Goal: Transaction & Acquisition: Register for event/course

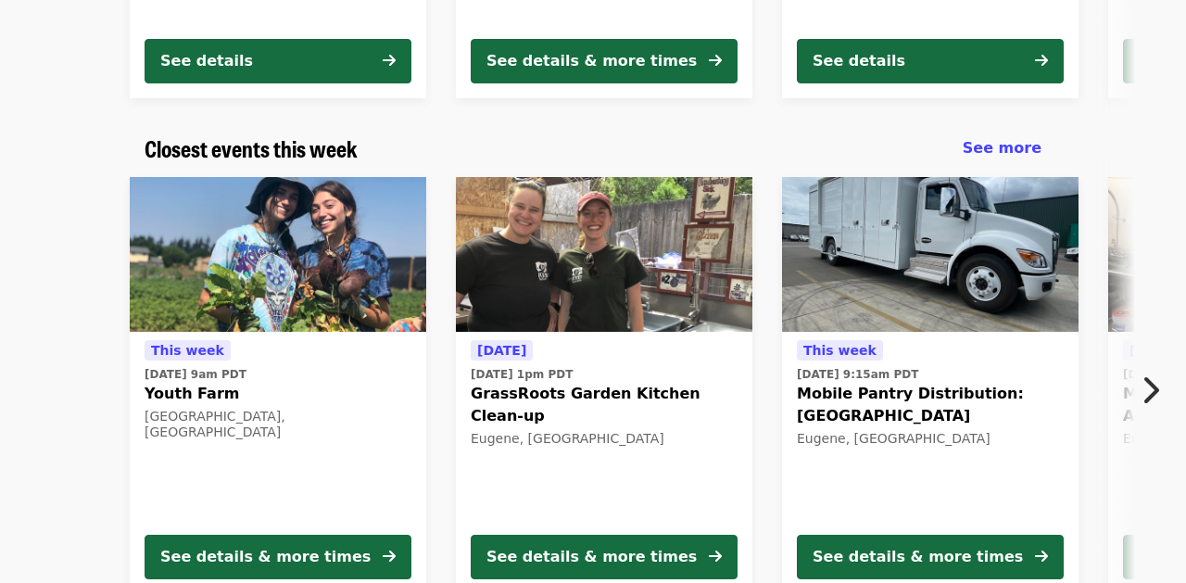
scroll to position [555, 0]
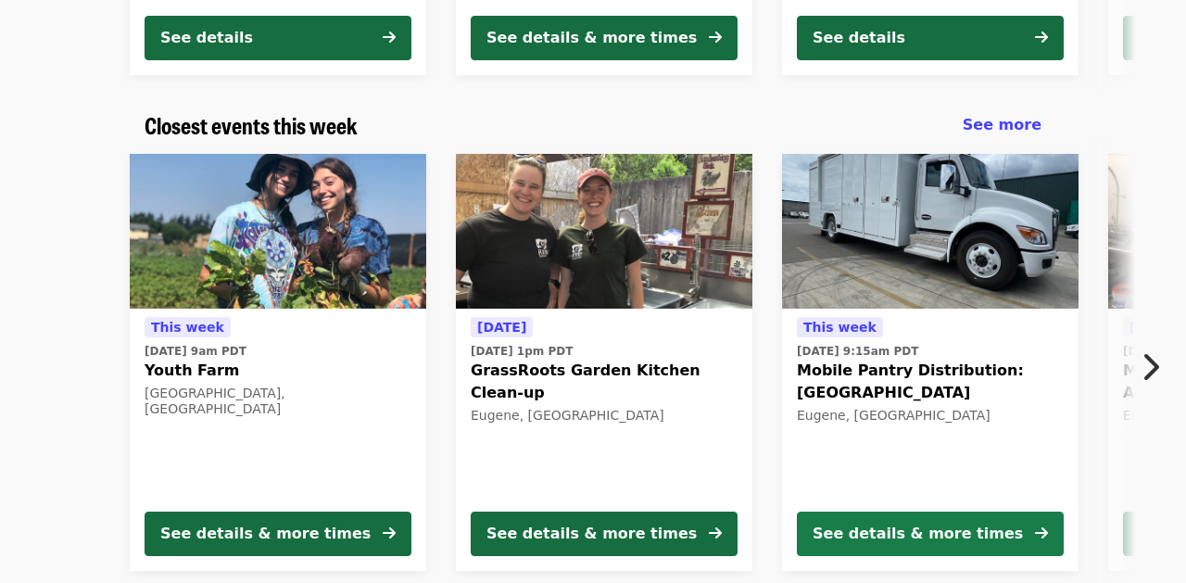
click at [869, 520] on button "See details & more times" at bounding box center [930, 534] width 267 height 44
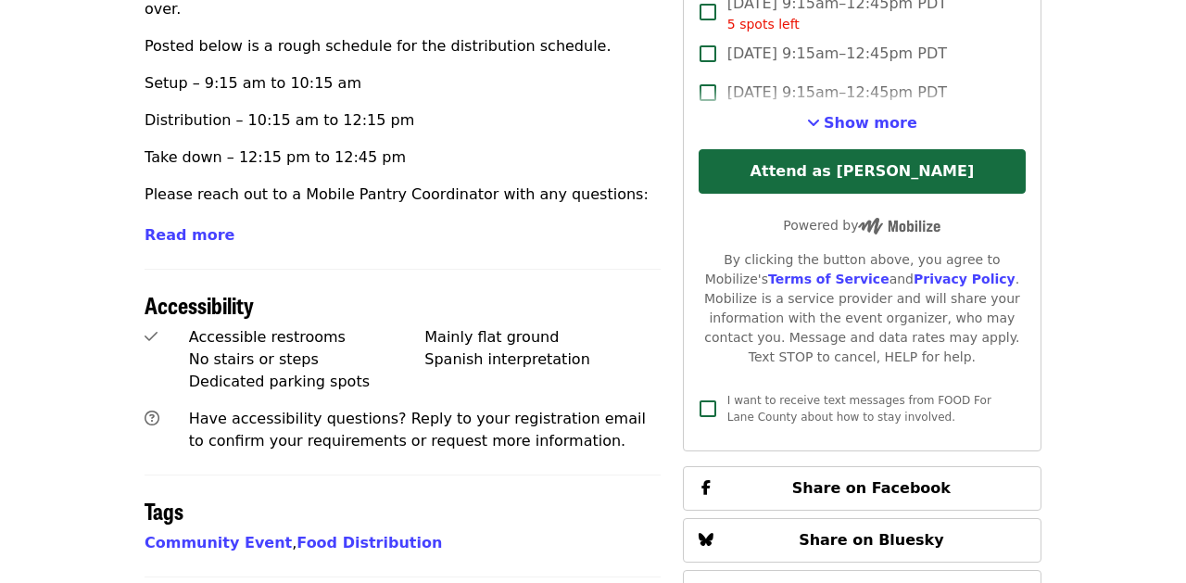
scroll to position [934, 0]
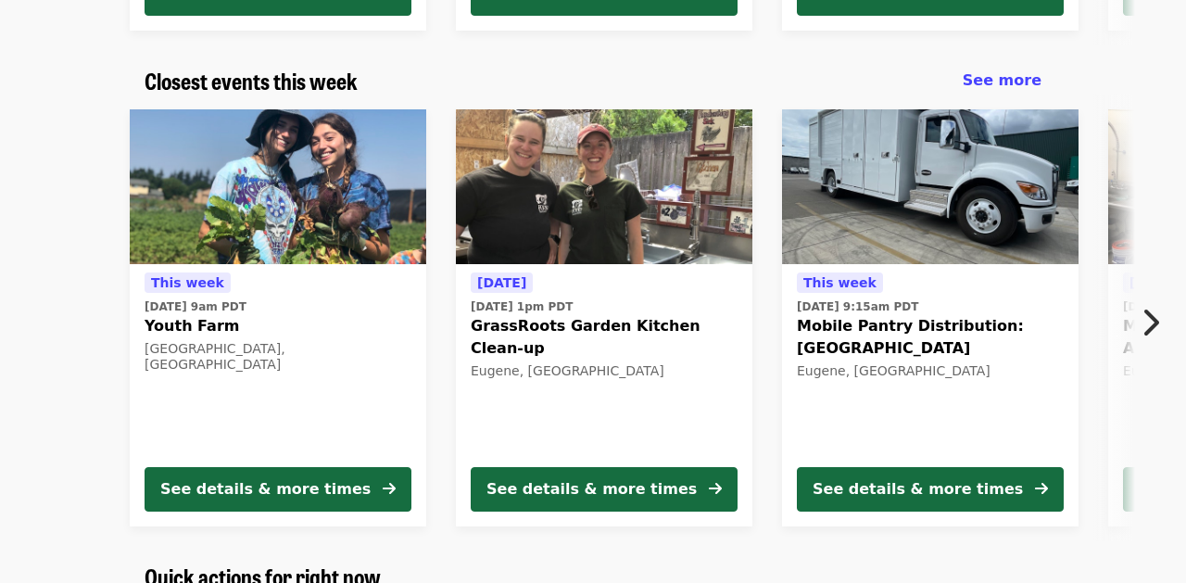
scroll to position [601, 0]
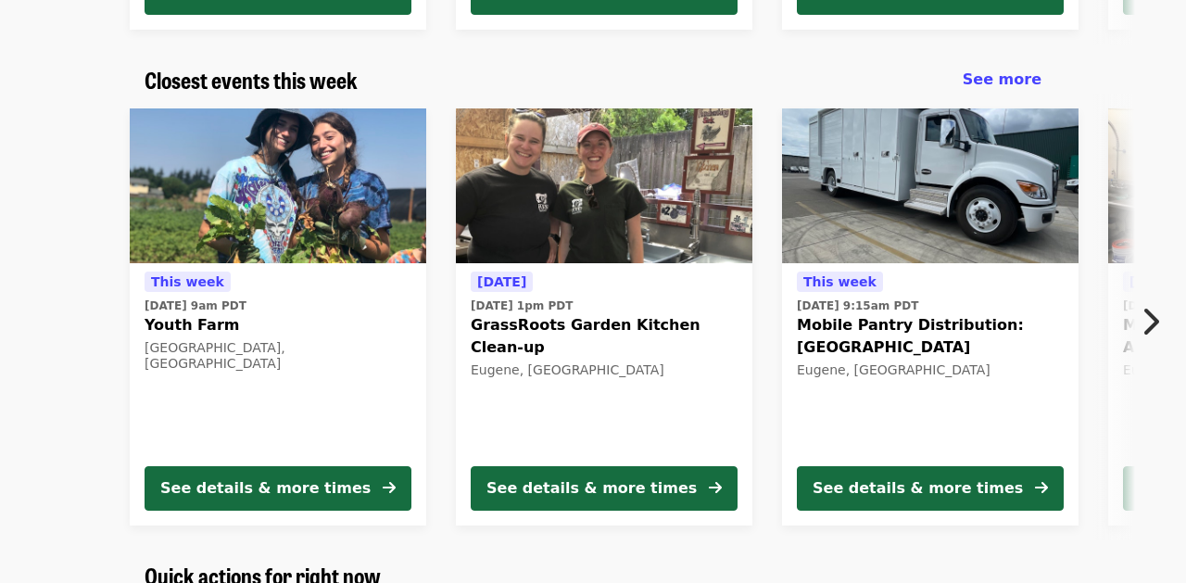
click at [1146, 330] on icon "chevron-right icon" at bounding box center [1150, 321] width 19 height 35
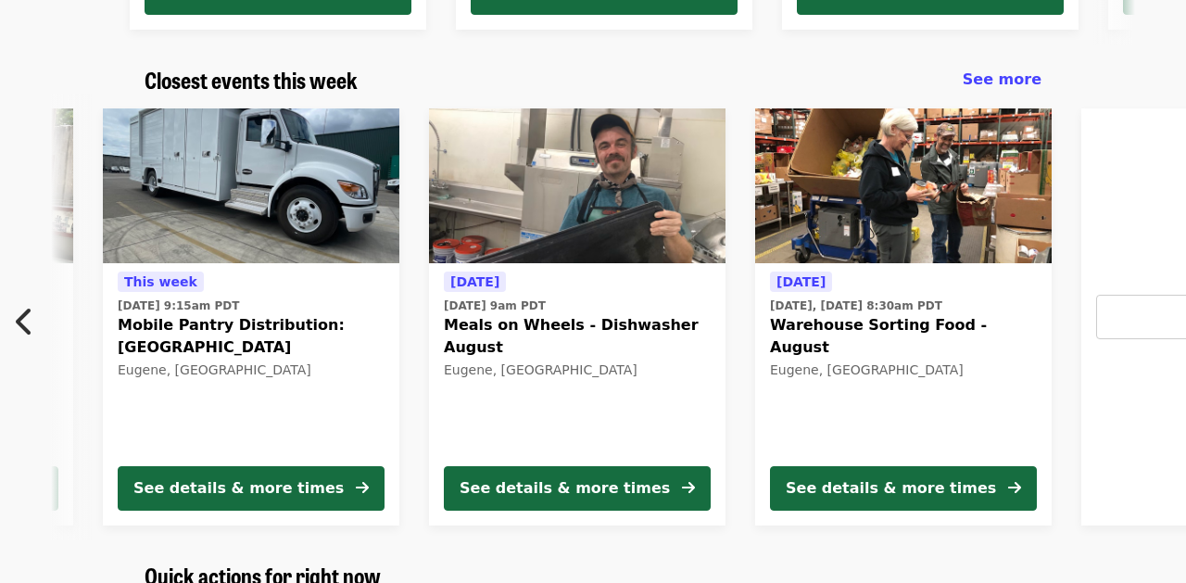
scroll to position [0, 783]
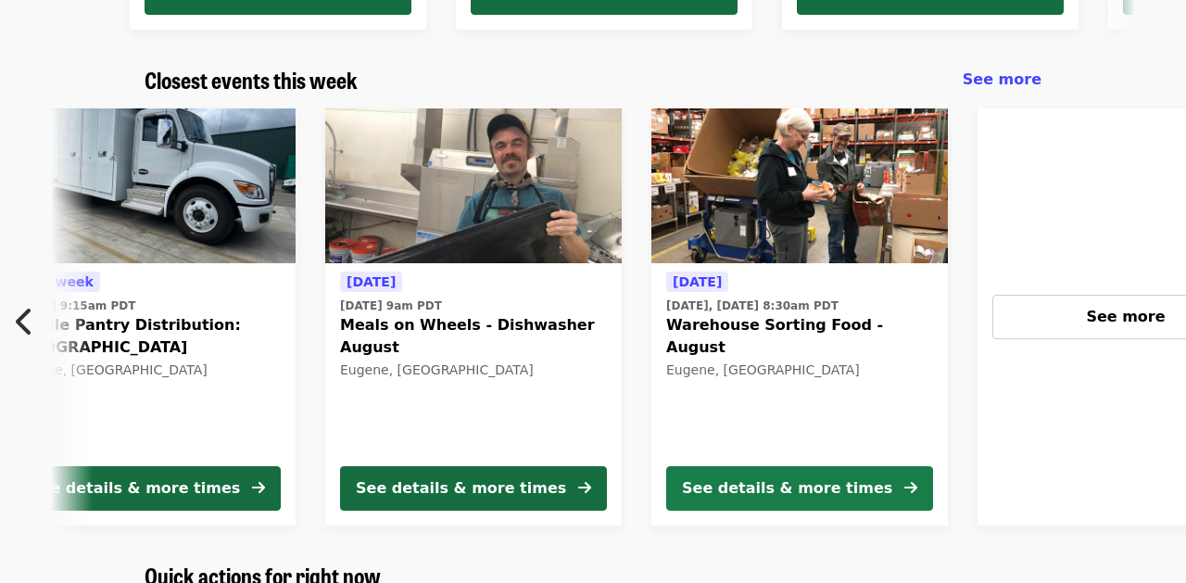
click at [804, 496] on div "See details & more times" at bounding box center [787, 488] width 210 height 22
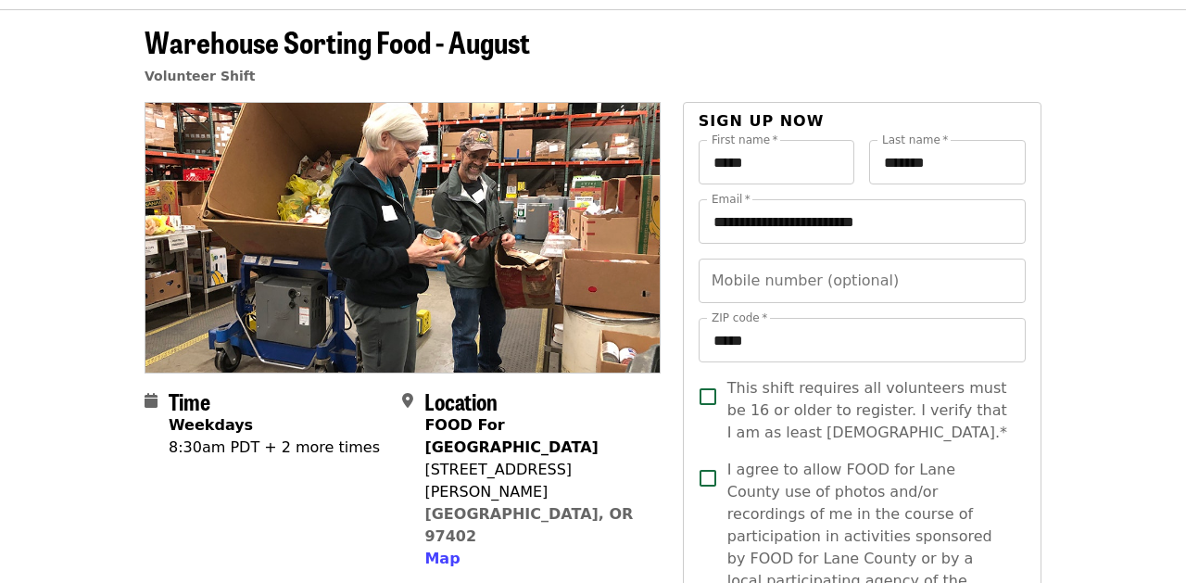
scroll to position [37, 0]
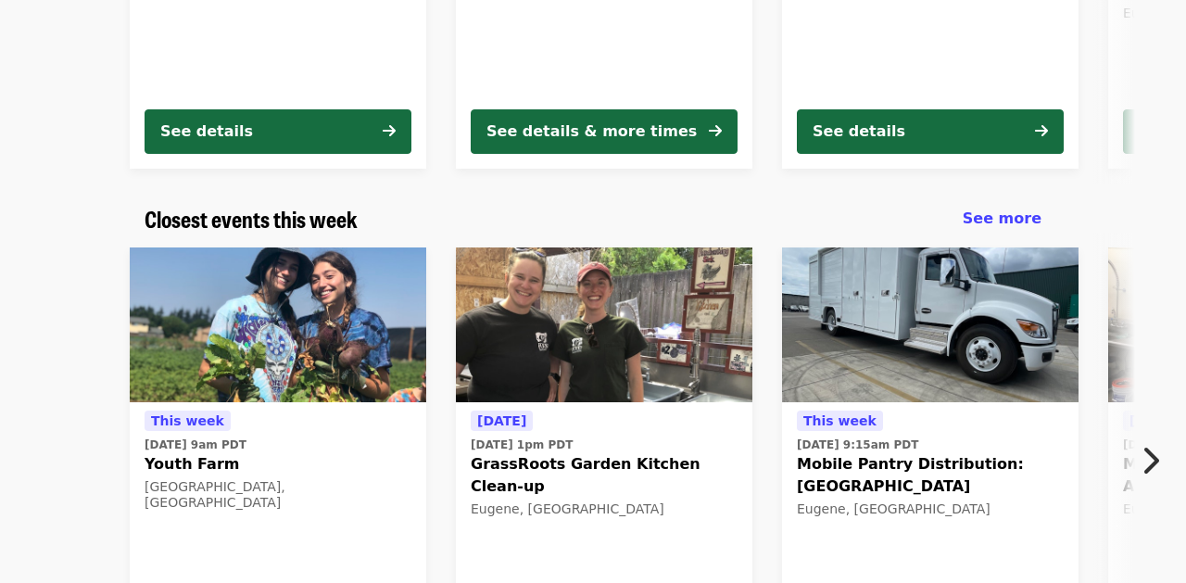
scroll to position [541, 0]
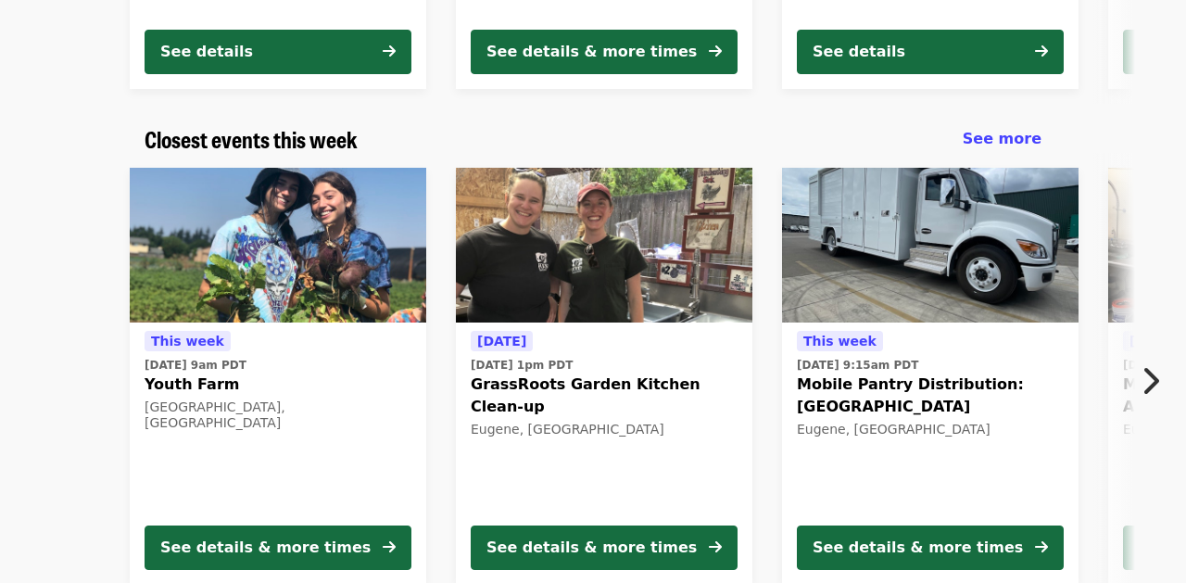
click at [1166, 393] on button "Next item" at bounding box center [1155, 381] width 61 height 52
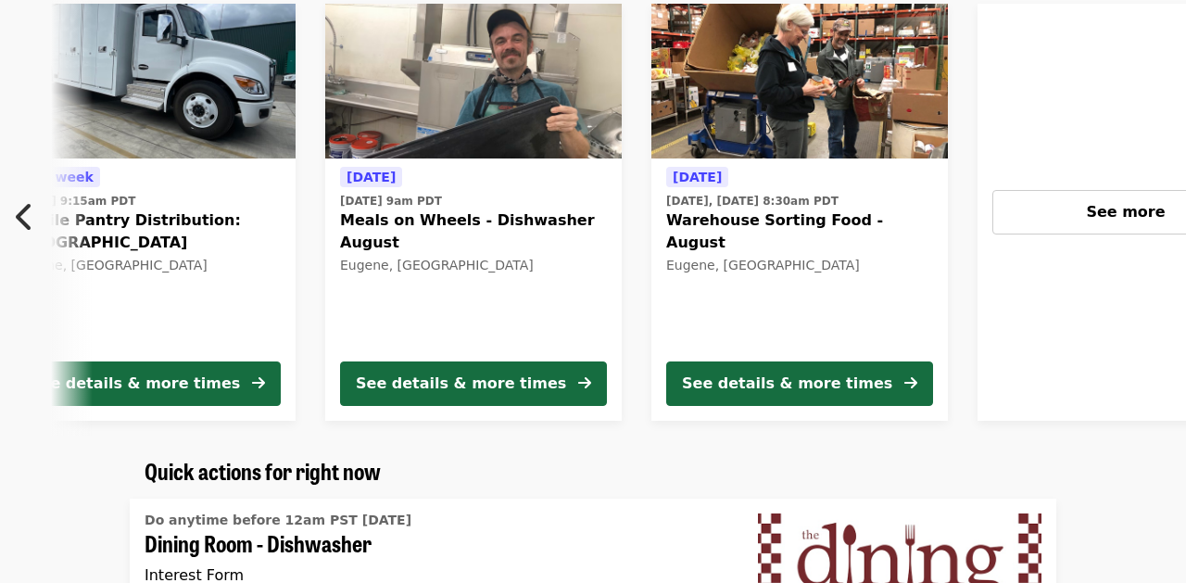
scroll to position [696, 0]
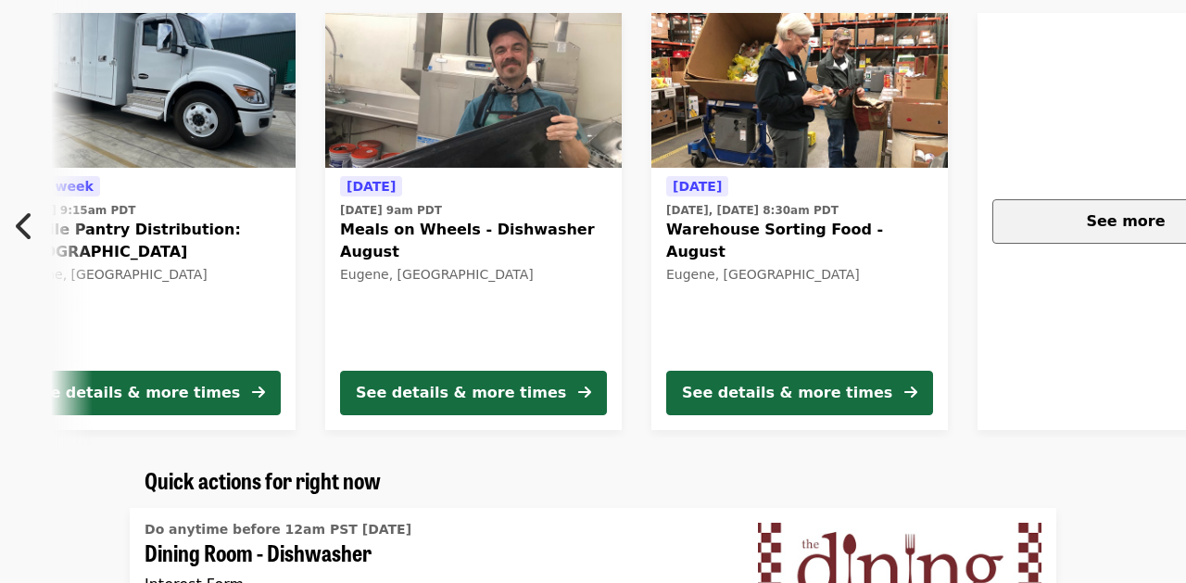
click at [1148, 220] on span "See more" at bounding box center [1125, 221] width 79 height 18
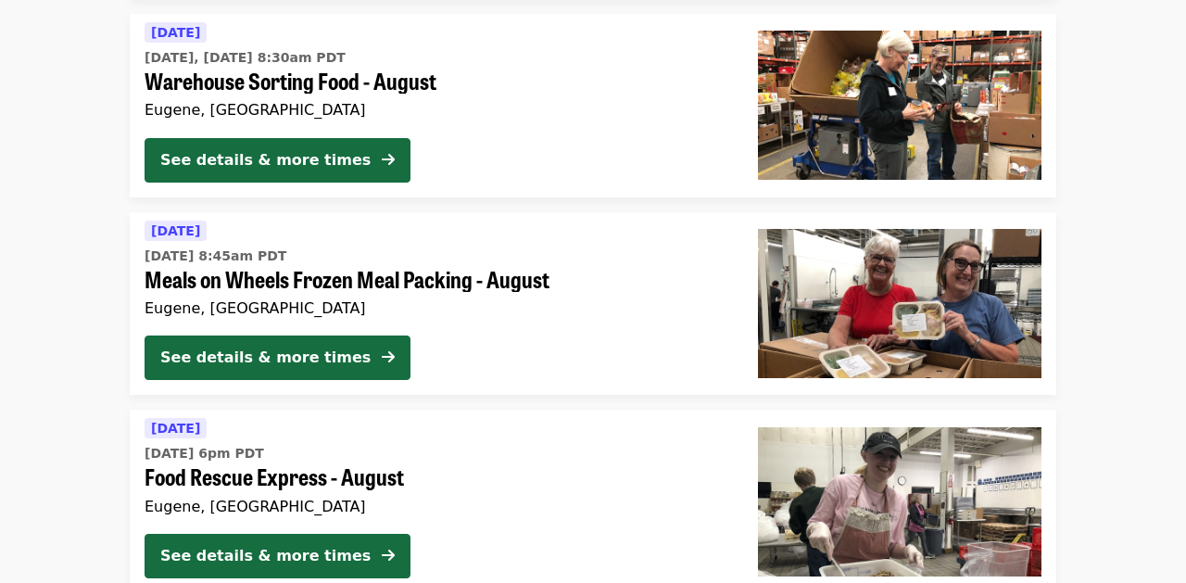
scroll to position [1298, 0]
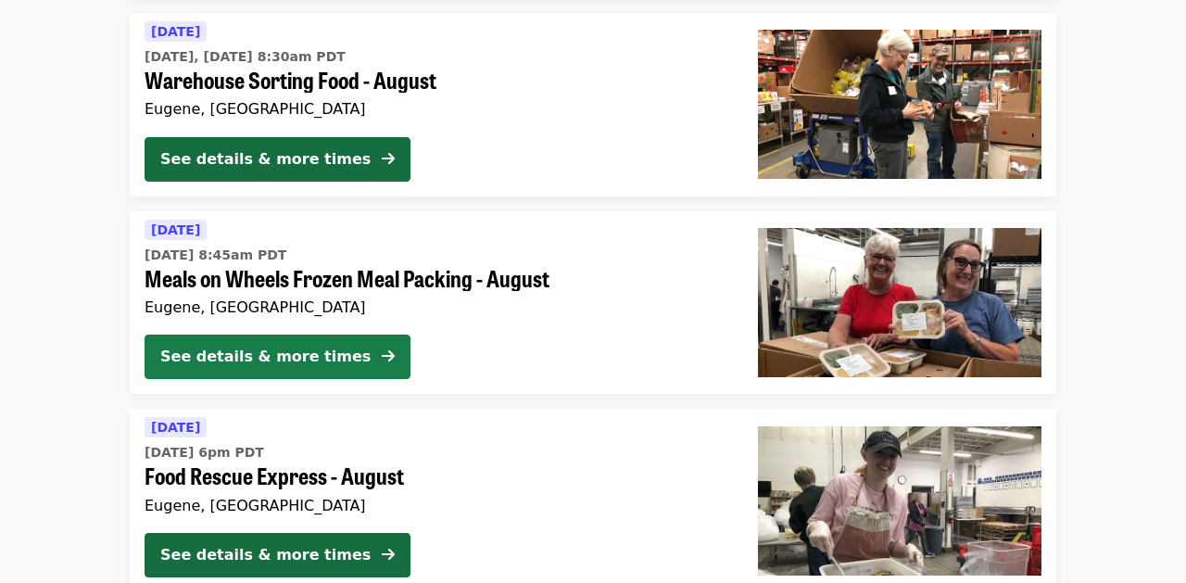
click at [331, 356] on div "See details & more times" at bounding box center [265, 357] width 210 height 22
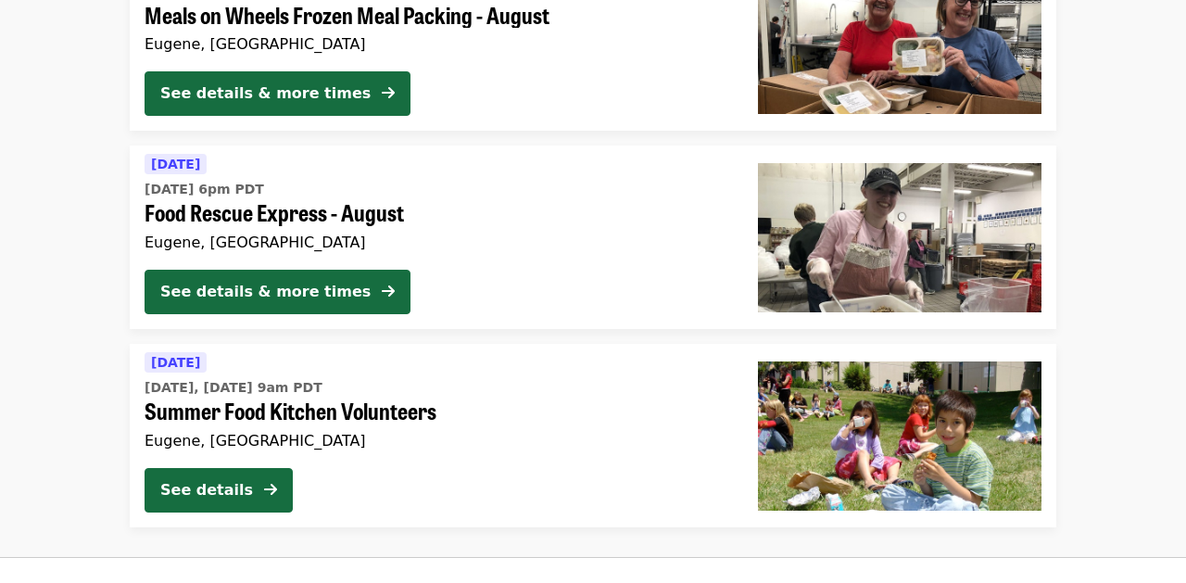
scroll to position [1559, 0]
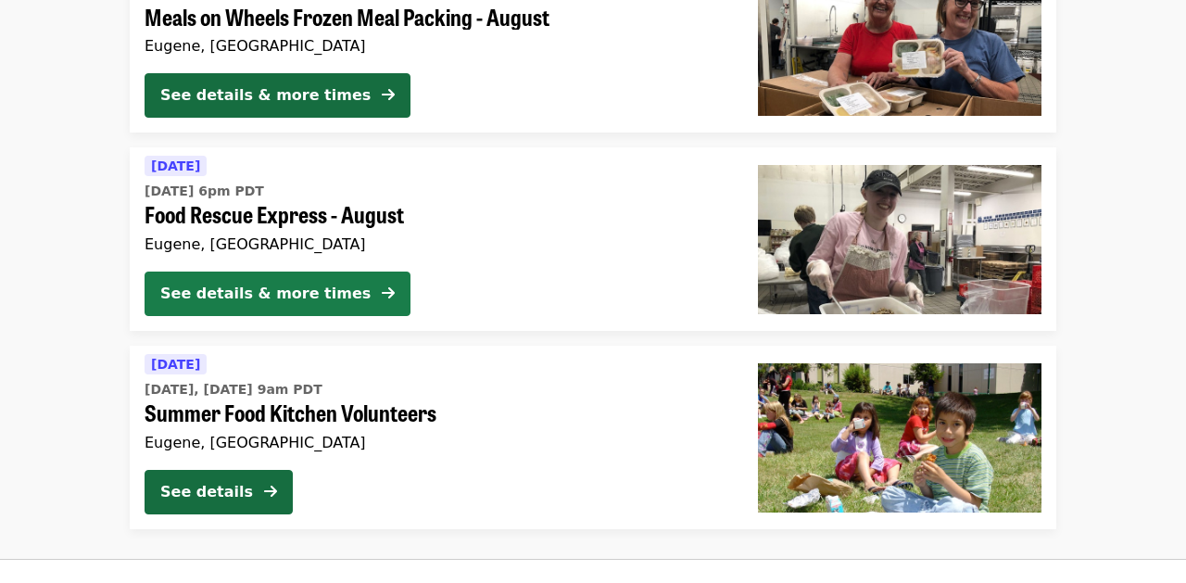
click at [185, 287] on div "See details & more times" at bounding box center [265, 294] width 210 height 22
